Goal: Transaction & Acquisition: Purchase product/service

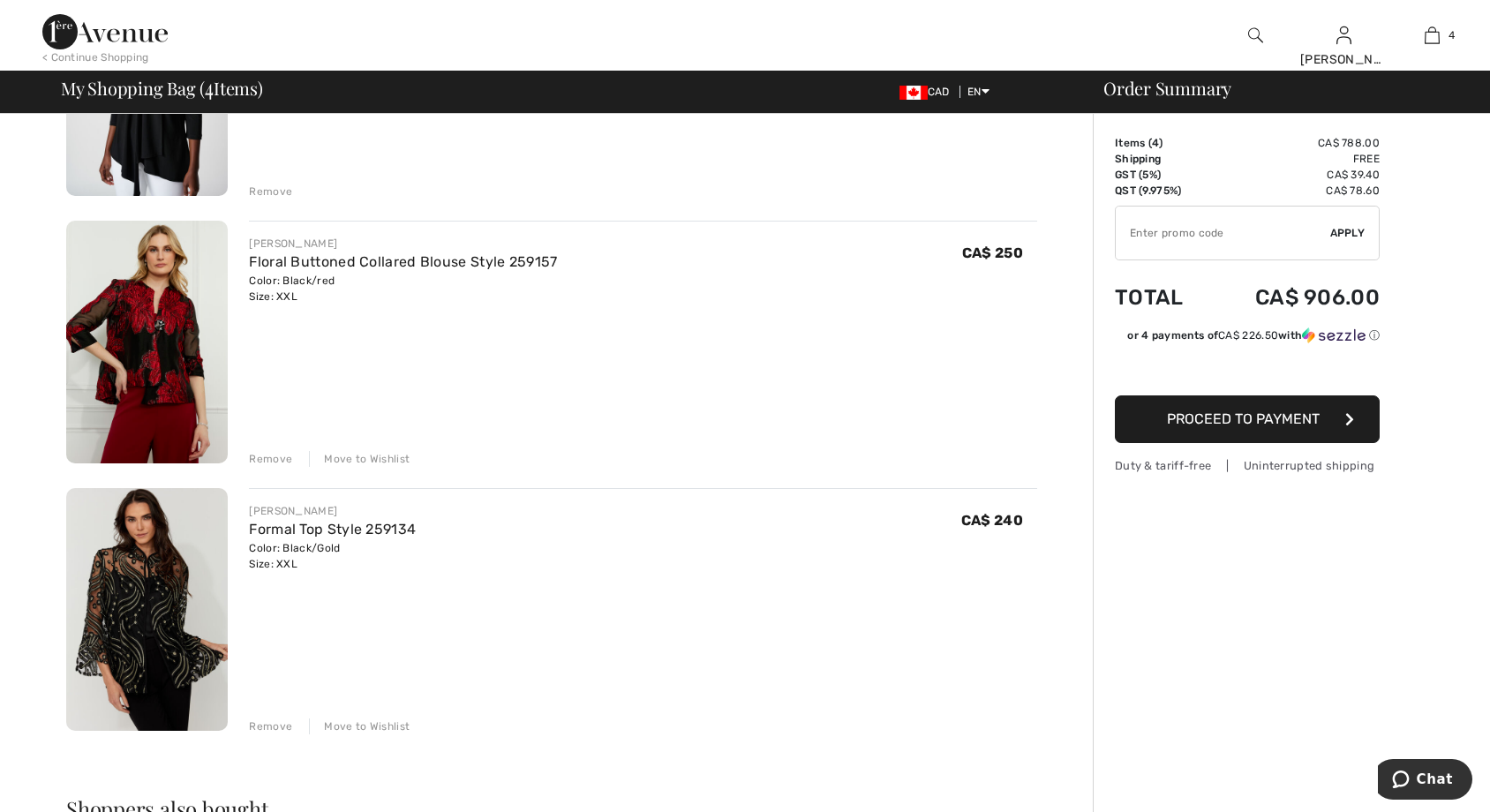
scroll to position [618, 0]
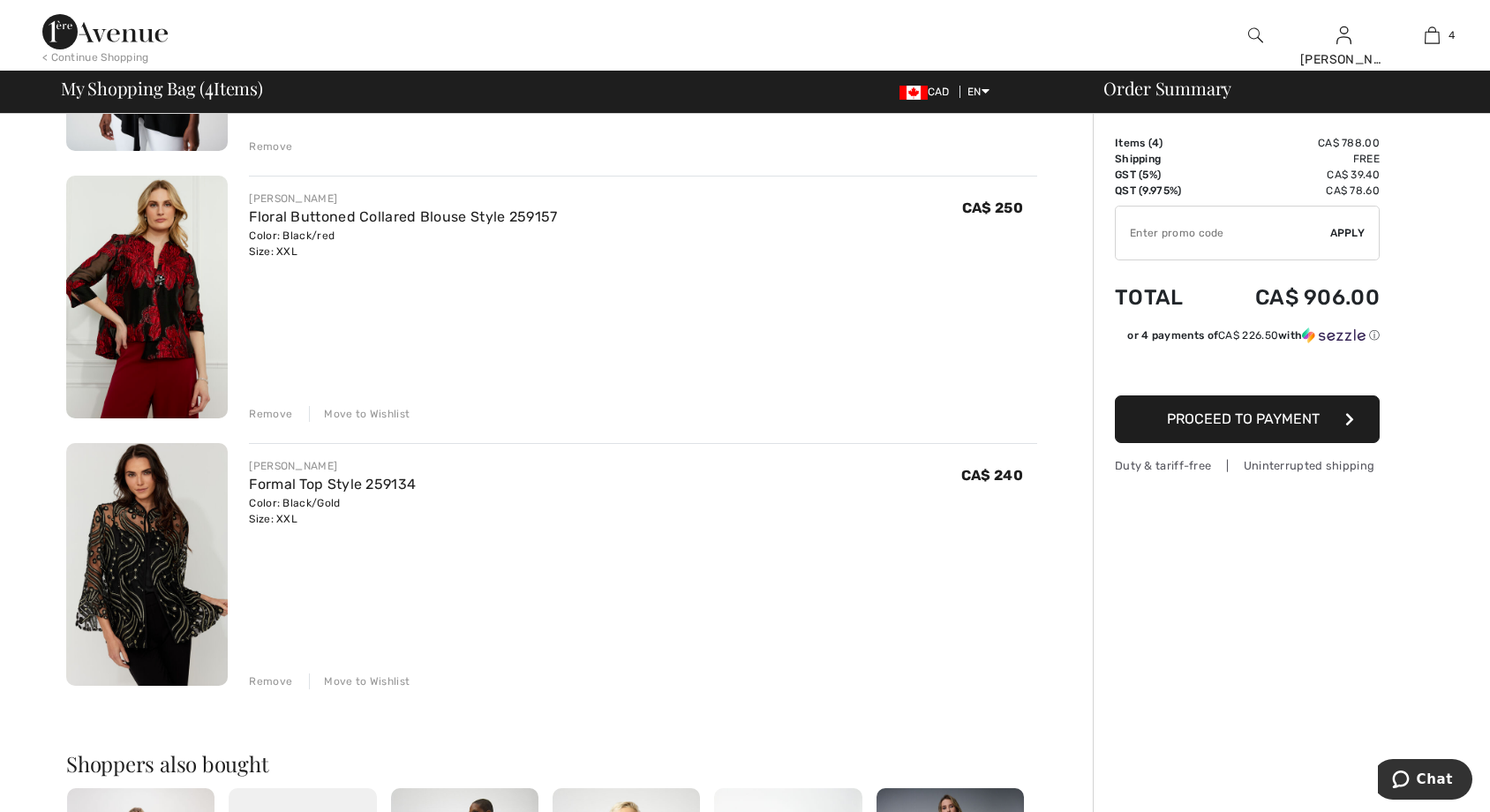
click at [175, 593] on img at bounding box center [147, 564] width 161 height 243
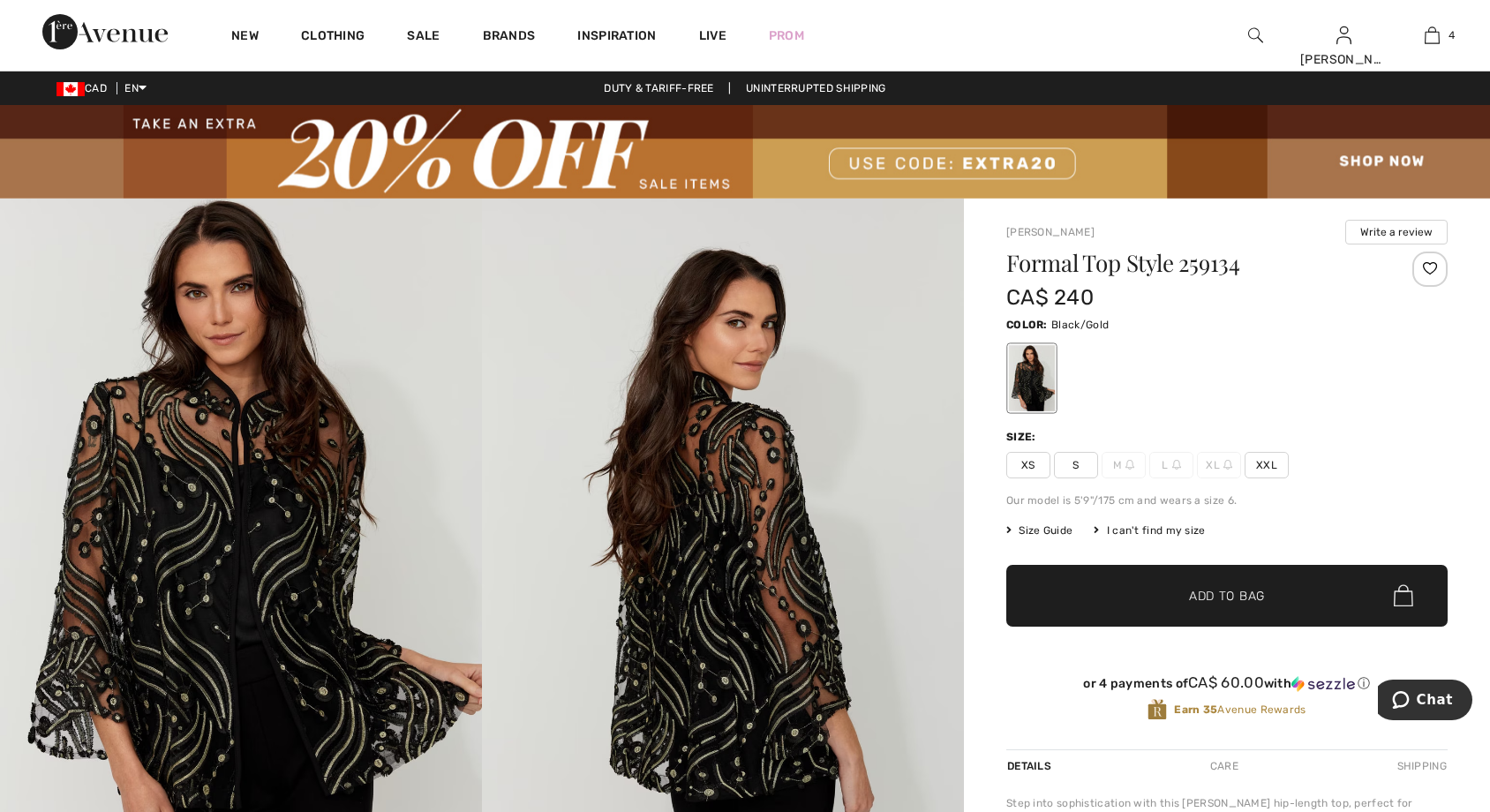
click at [324, 557] on img at bounding box center [241, 560] width 482 height 724
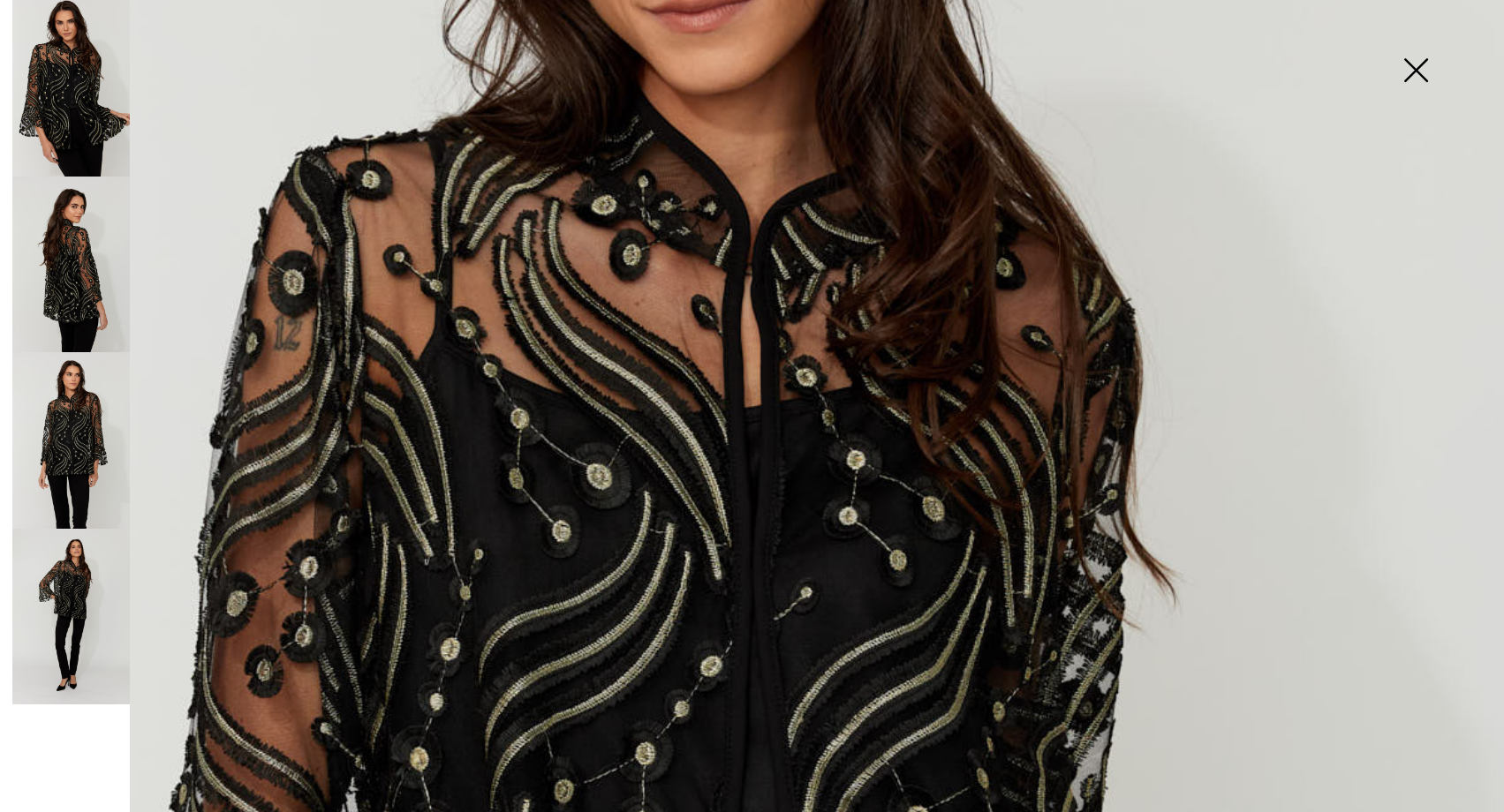
scroll to position [529, 0]
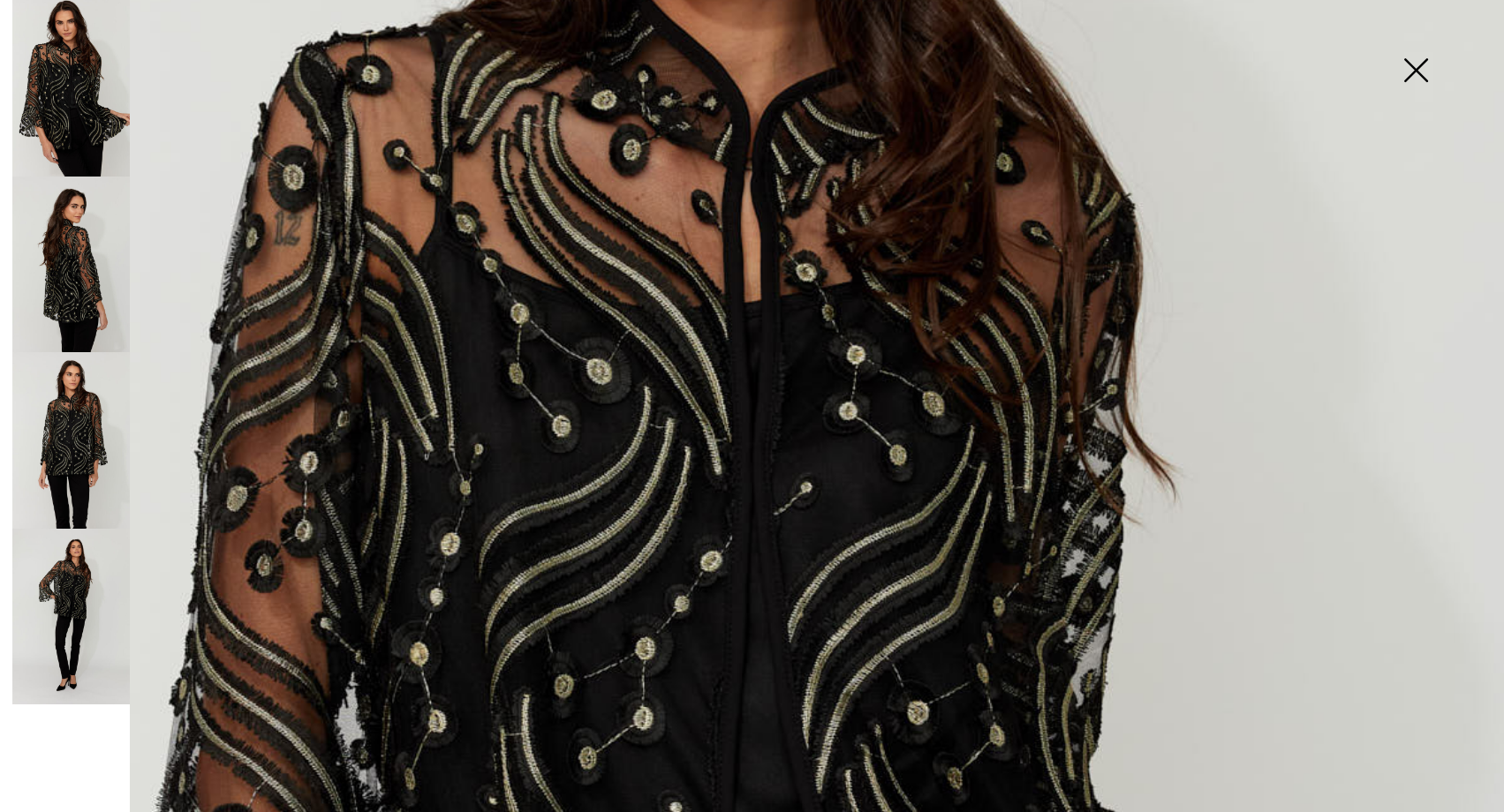
click at [89, 266] on img at bounding box center [71, 265] width 118 height 177
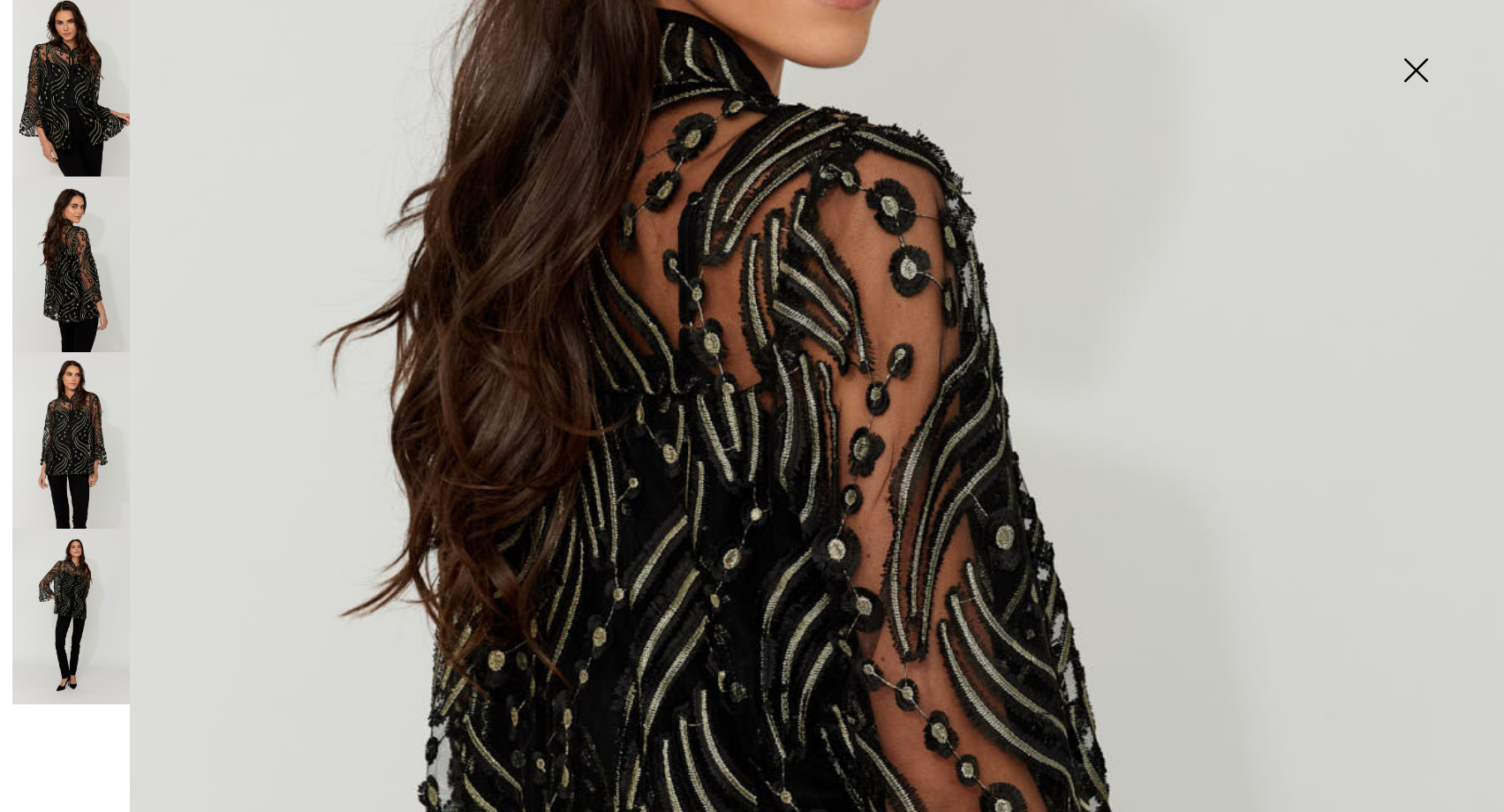
click at [76, 401] on img at bounding box center [71, 441] width 118 height 177
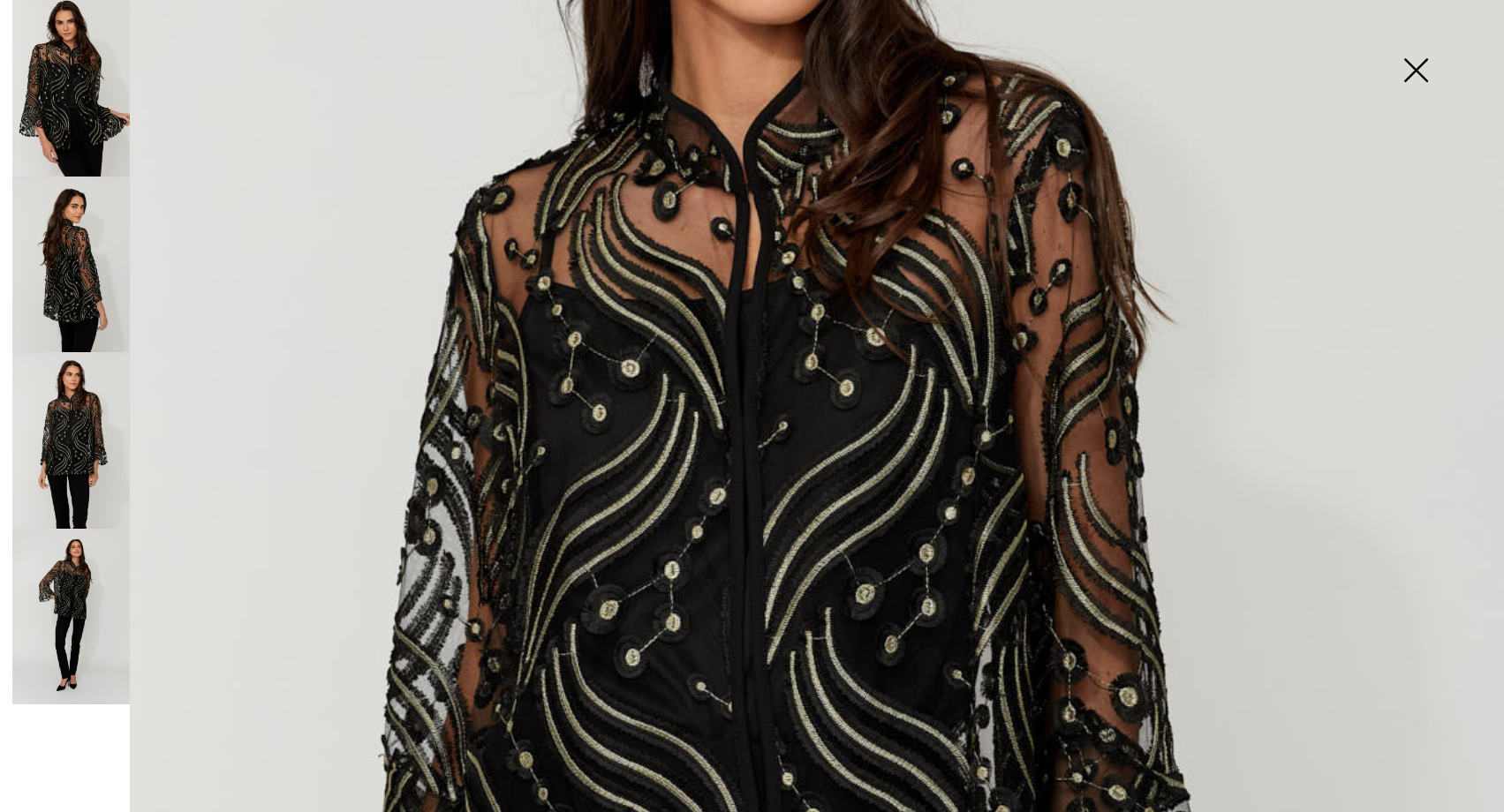
scroll to position [442, 0]
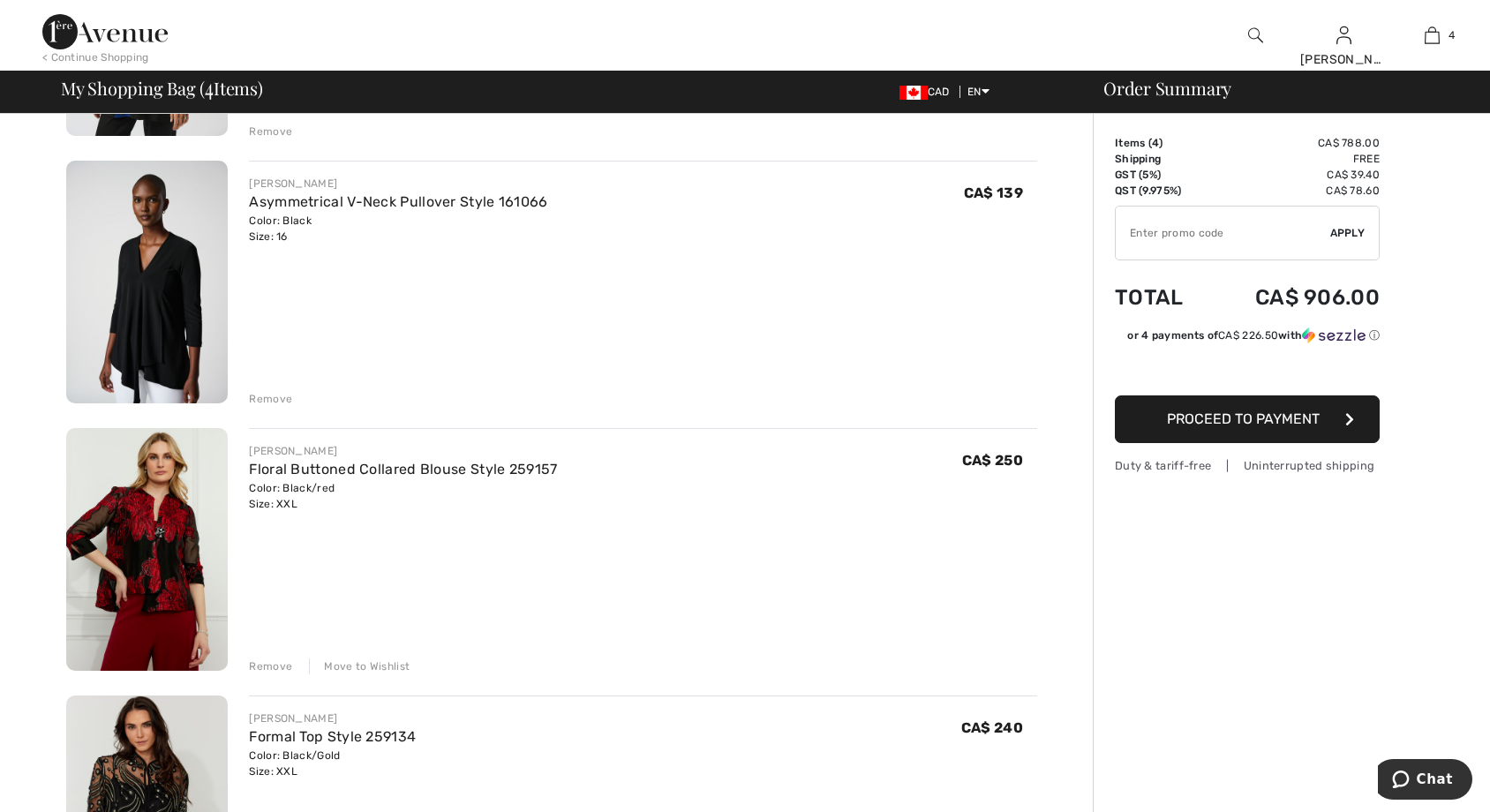
scroll to position [529, 0]
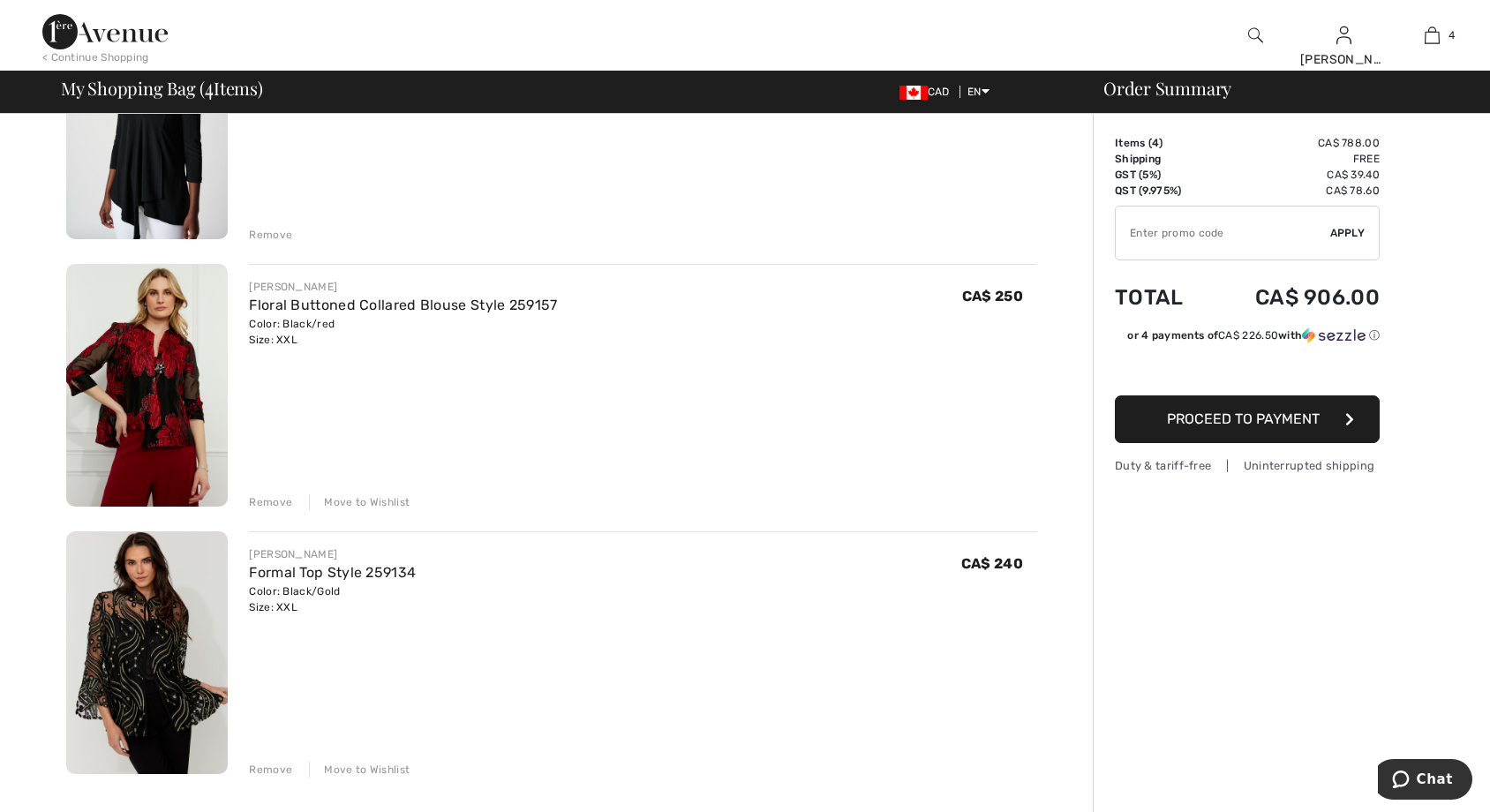
click at [167, 433] on img at bounding box center [147, 386] width 161 height 243
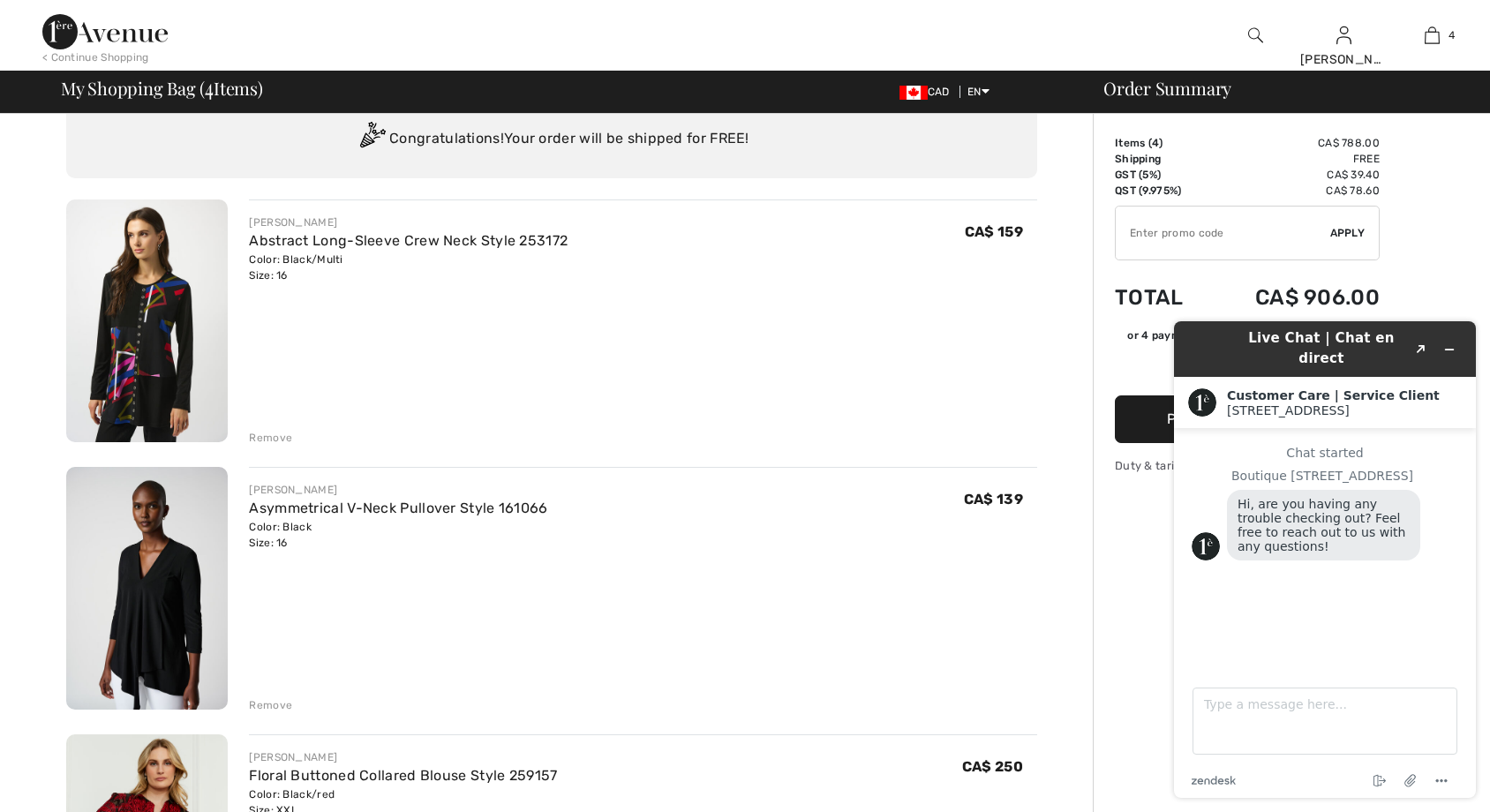
scroll to position [88, 0]
